Goal: Task Accomplishment & Management: Complete application form

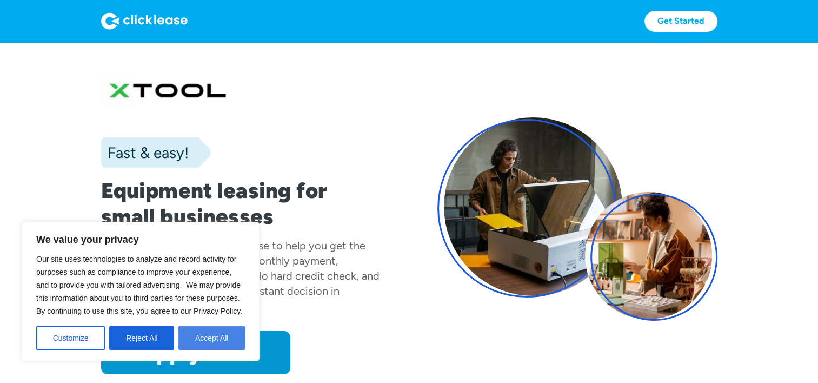
click at [208, 336] on button "Accept All" at bounding box center [211, 338] width 67 height 24
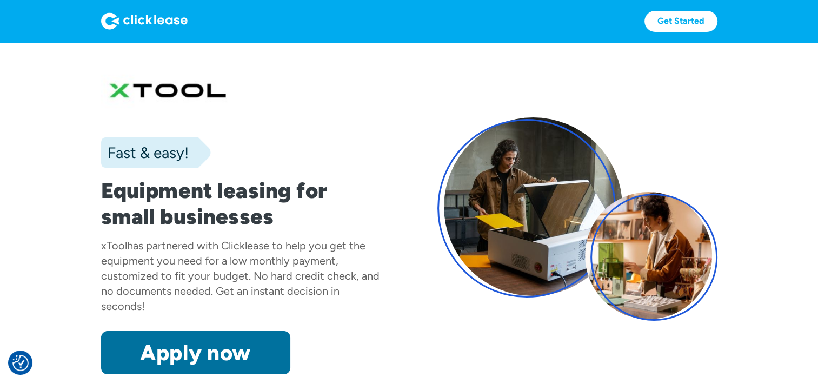
click at [192, 341] on link "Apply now" at bounding box center [195, 352] width 189 height 43
